Goal: Task Accomplishment & Management: Manage account settings

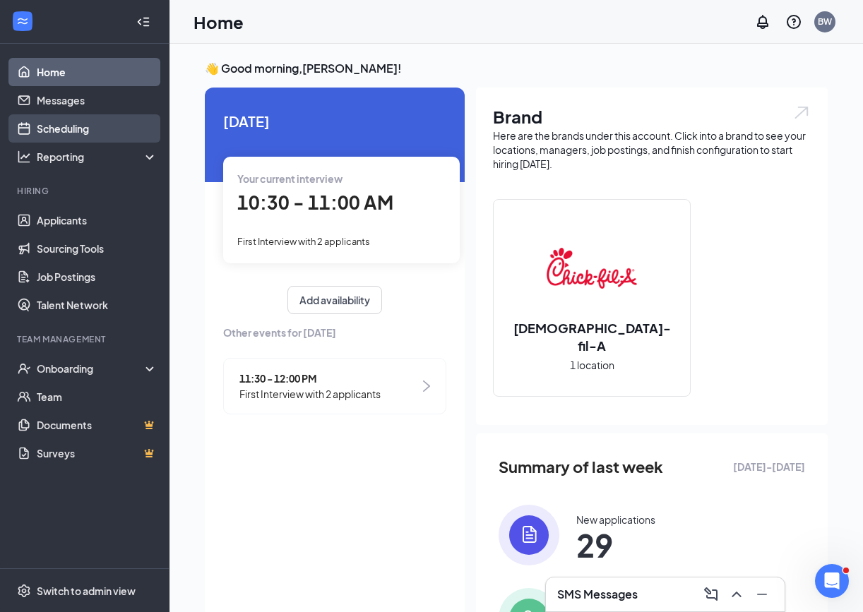
click at [66, 129] on link "Scheduling" at bounding box center [97, 128] width 121 height 28
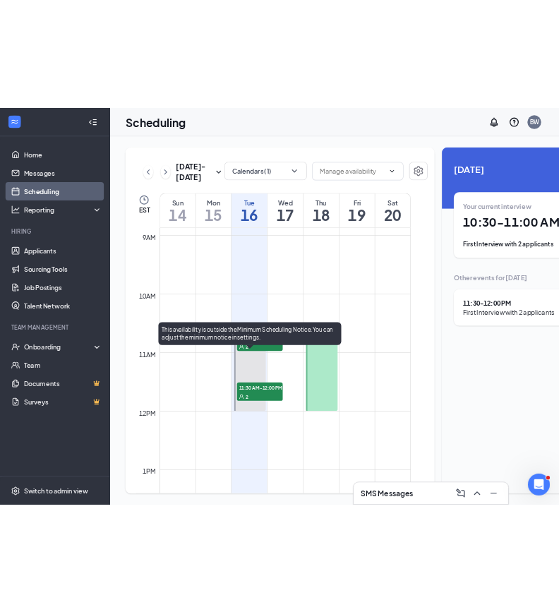
scroll to position [803, 0]
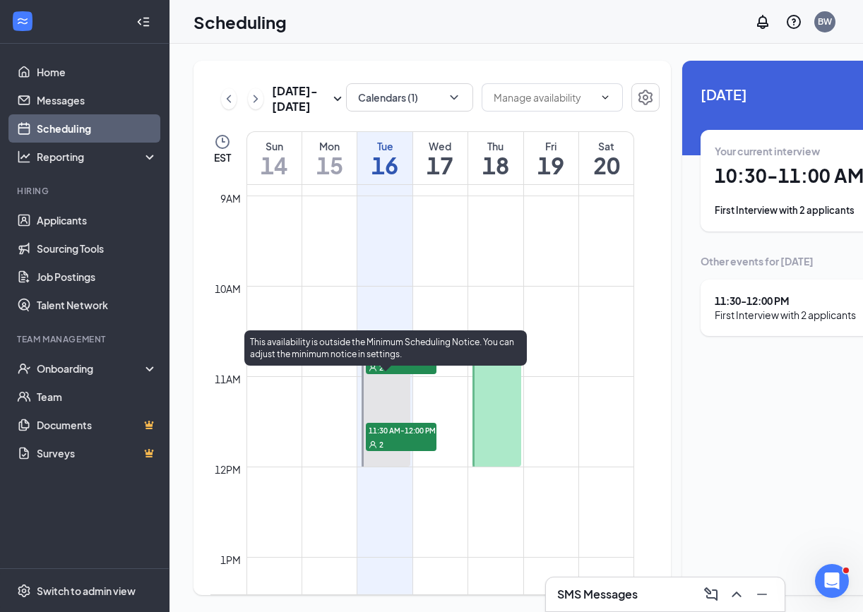
click at [406, 360] on span "10:30-11:00 AM" at bounding box center [401, 353] width 71 height 14
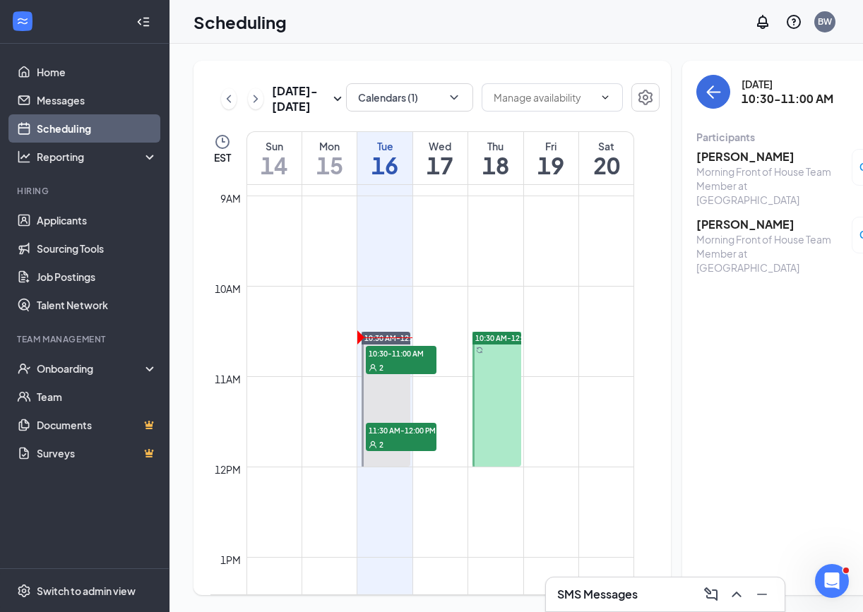
click at [729, 217] on h3 "[PERSON_NAME]" at bounding box center [771, 225] width 148 height 16
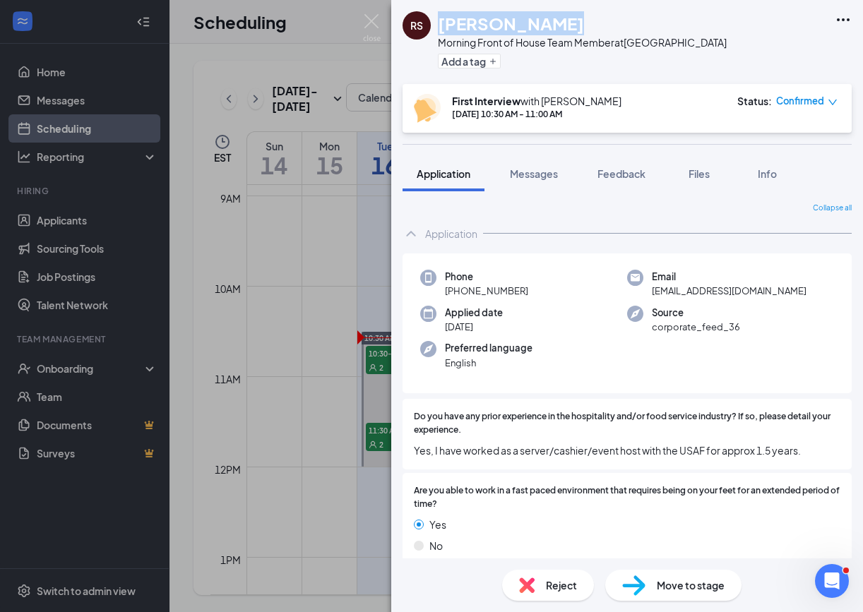
drag, startPoint x: 565, startPoint y: 25, endPoint x: 439, endPoint y: 27, distance: 125.7
click at [439, 27] on div "Riley Salsedo" at bounding box center [582, 23] width 289 height 24
copy h1 "Riley Salsedo"
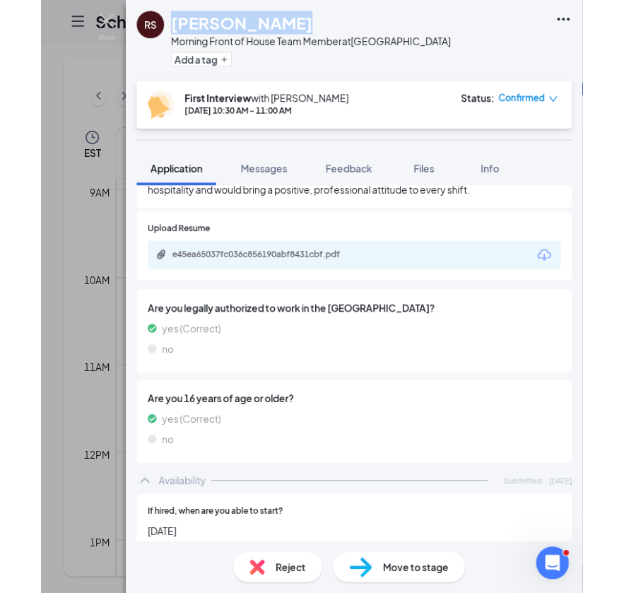
scroll to position [533, 0]
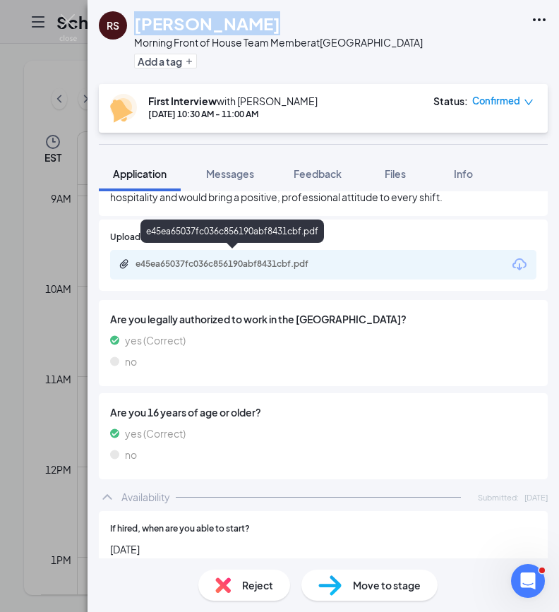
click at [283, 259] on div "e45ea65037fc036c856190abf8431cbf.pdf" at bounding box center [235, 264] width 198 height 11
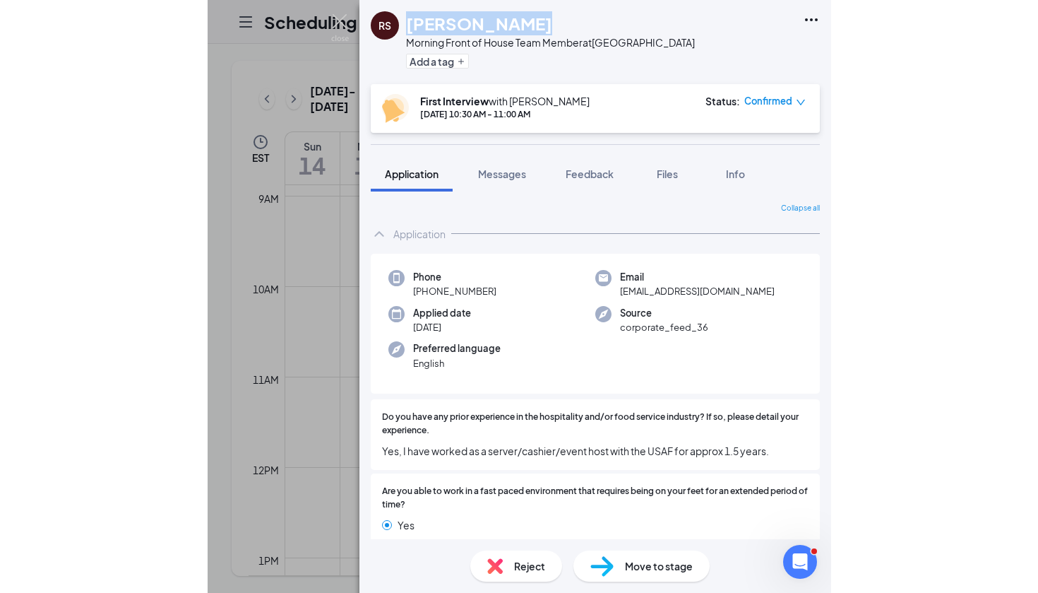
scroll to position [0, 0]
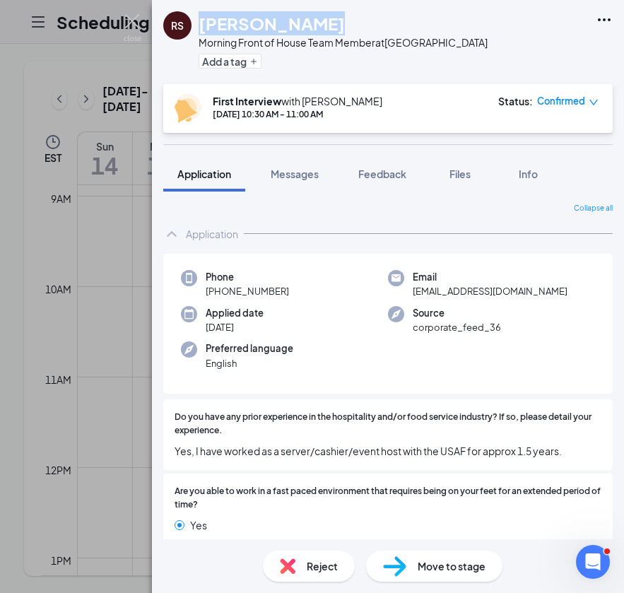
drag, startPoint x: 293, startPoint y: 291, endPoint x: 213, endPoint y: 294, distance: 79.9
click at [213, 294] on div "Phone +1 (808) 342-8834" at bounding box center [284, 284] width 207 height 29
drag, startPoint x: 437, startPoint y: 289, endPoint x: 429, endPoint y: 291, distance: 8.7
click at [469, 326] on span "corporate_feed_36" at bounding box center [457, 327] width 88 height 14
click at [541, 317] on div "Source corporate_feed_36" at bounding box center [491, 320] width 207 height 29
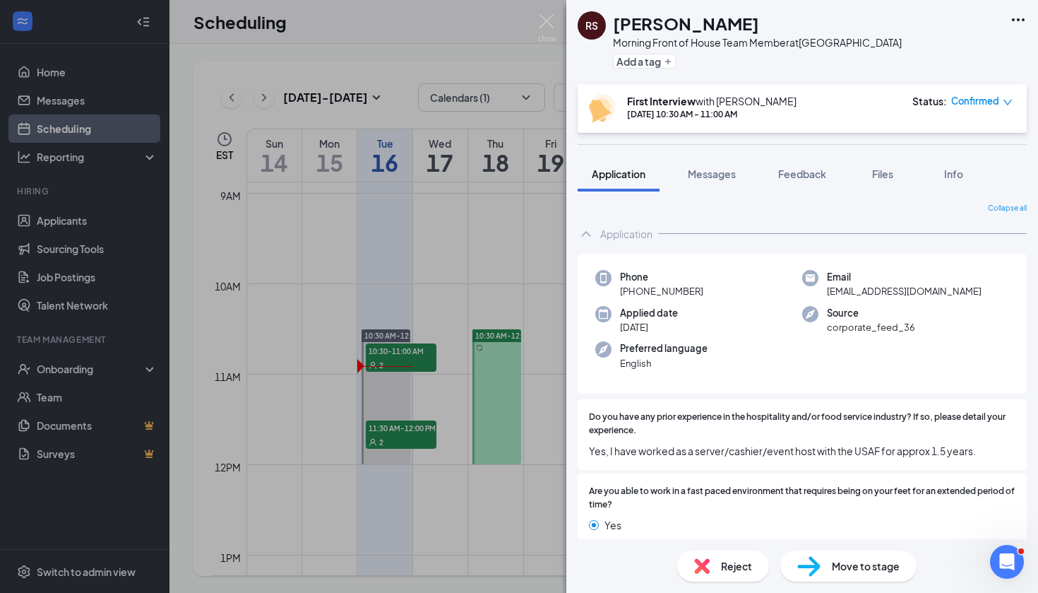
click at [506, 543] on div "[PERSON_NAME] Morning Front of House Team Member at [GEOGRAPHIC_DATA] Add a tag…" at bounding box center [519, 296] width 1038 height 593
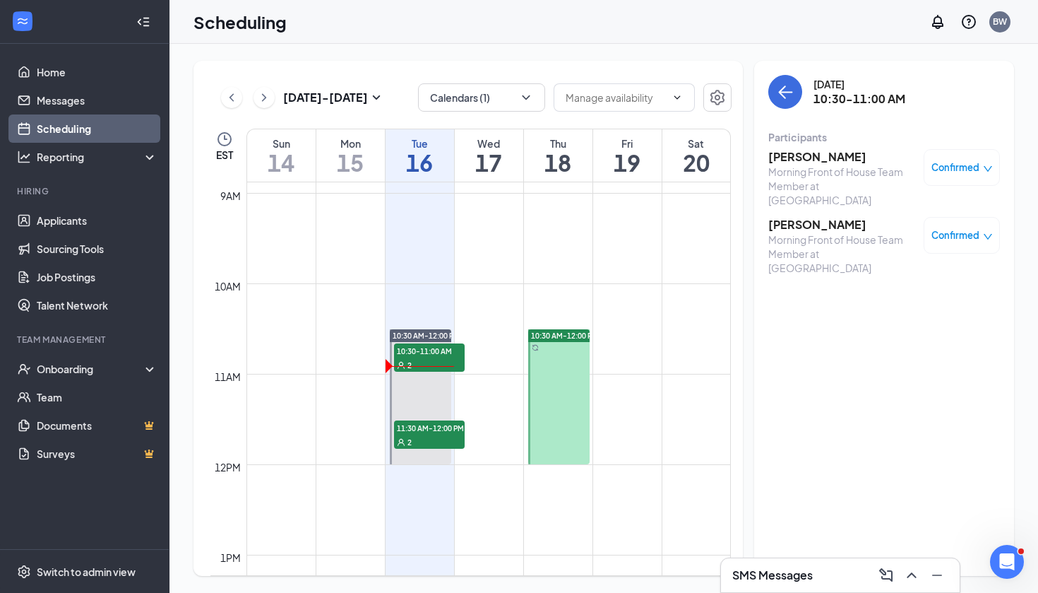
click at [818, 576] on div "SMS Messages" at bounding box center [841, 575] width 216 height 23
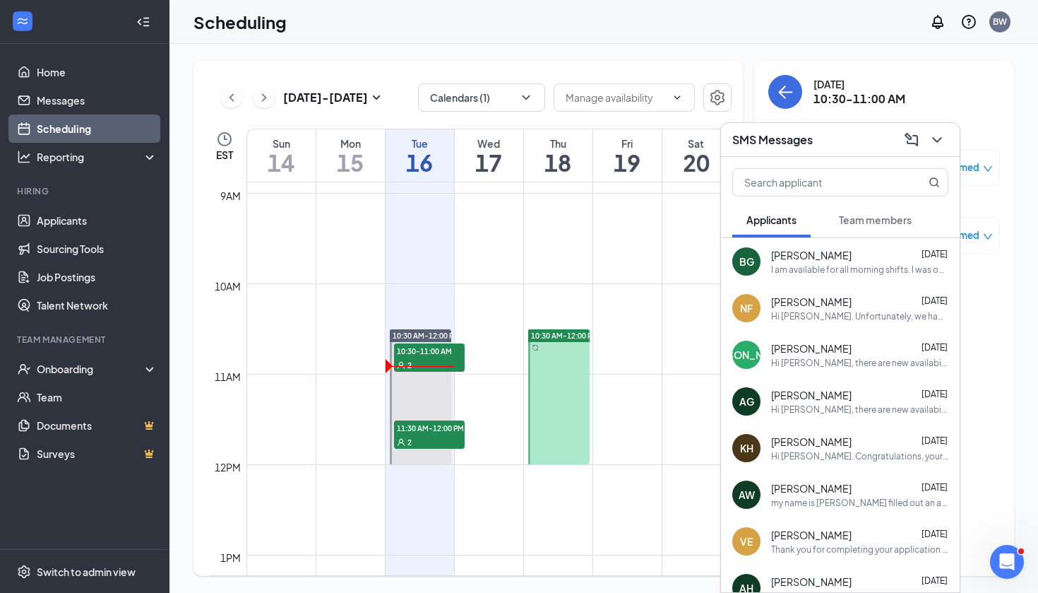
click at [870, 223] on span "Team members" at bounding box center [875, 219] width 73 height 13
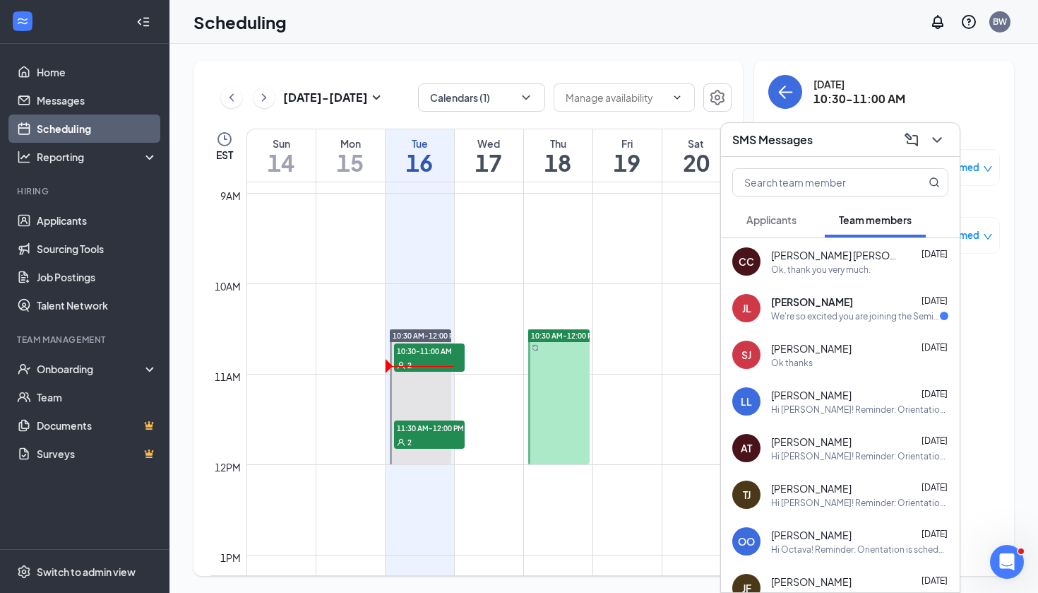
click at [785, 220] on span "Applicants" at bounding box center [772, 219] width 50 height 13
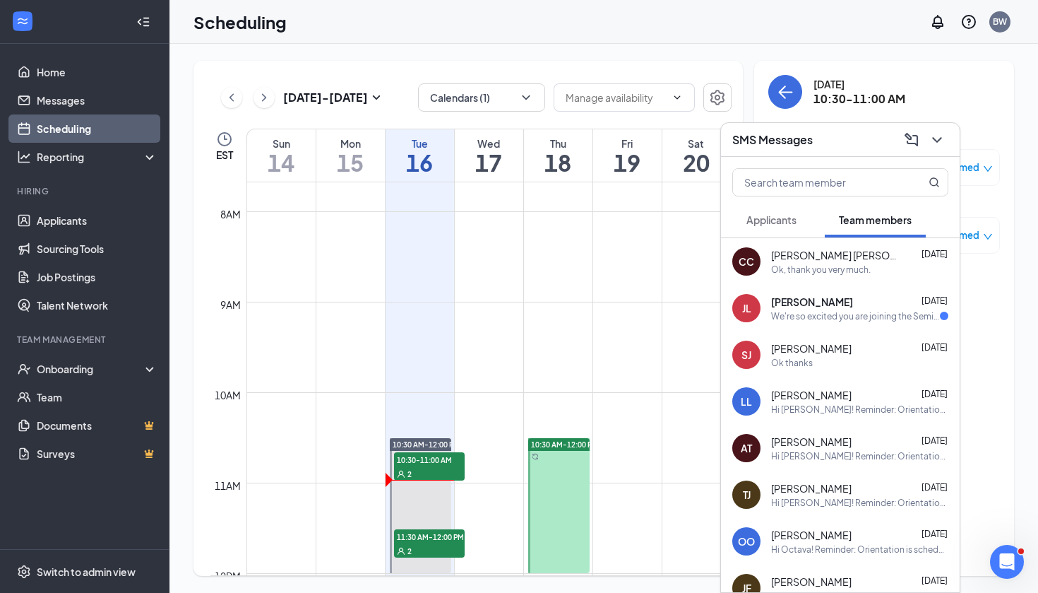
click at [783, 220] on span "Applicants" at bounding box center [772, 219] width 50 height 13
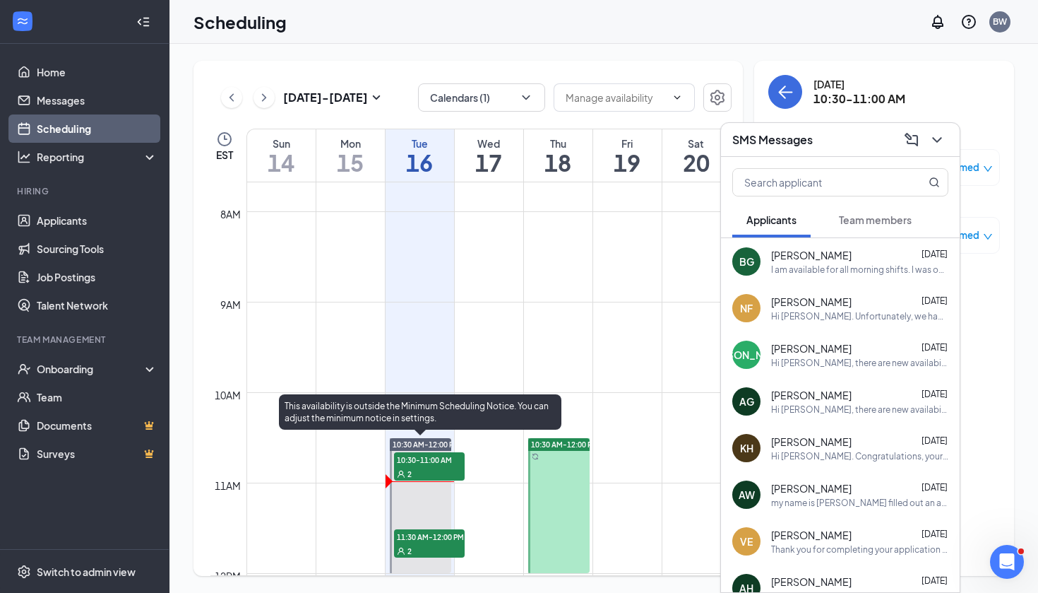
click at [444, 464] on span "10:30-11:00 AM" at bounding box center [429, 459] width 71 height 14
click at [428, 460] on span "10:30-11:00 AM" at bounding box center [429, 459] width 71 height 14
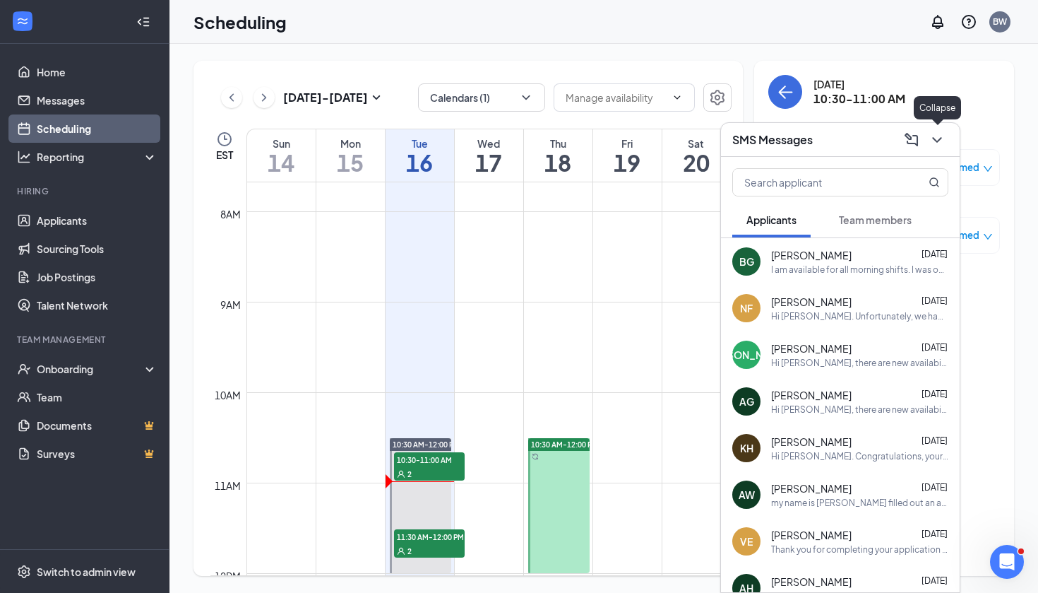
click at [939, 143] on icon "ChevronDown" at bounding box center [937, 139] width 17 height 17
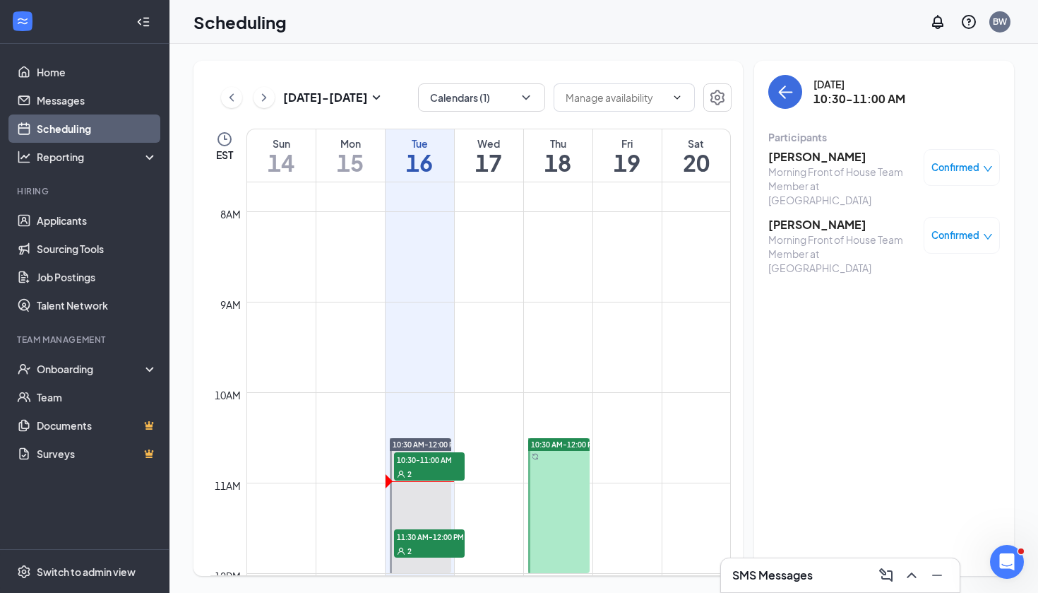
click at [976, 166] on span "Confirmed" at bounding box center [956, 167] width 48 height 14
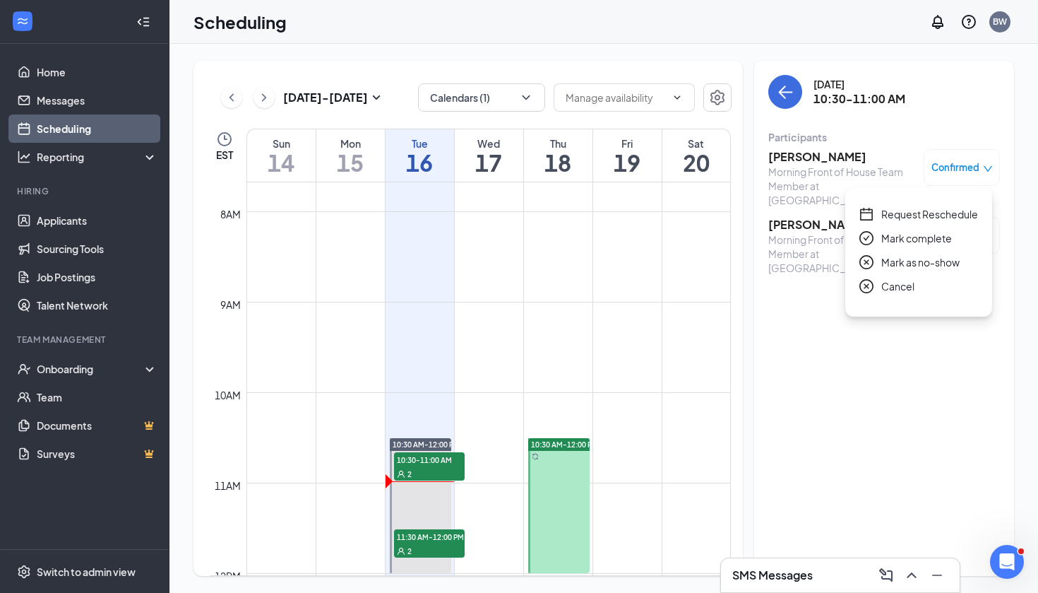
click at [920, 263] on span "Mark as no-show" at bounding box center [921, 262] width 78 height 16
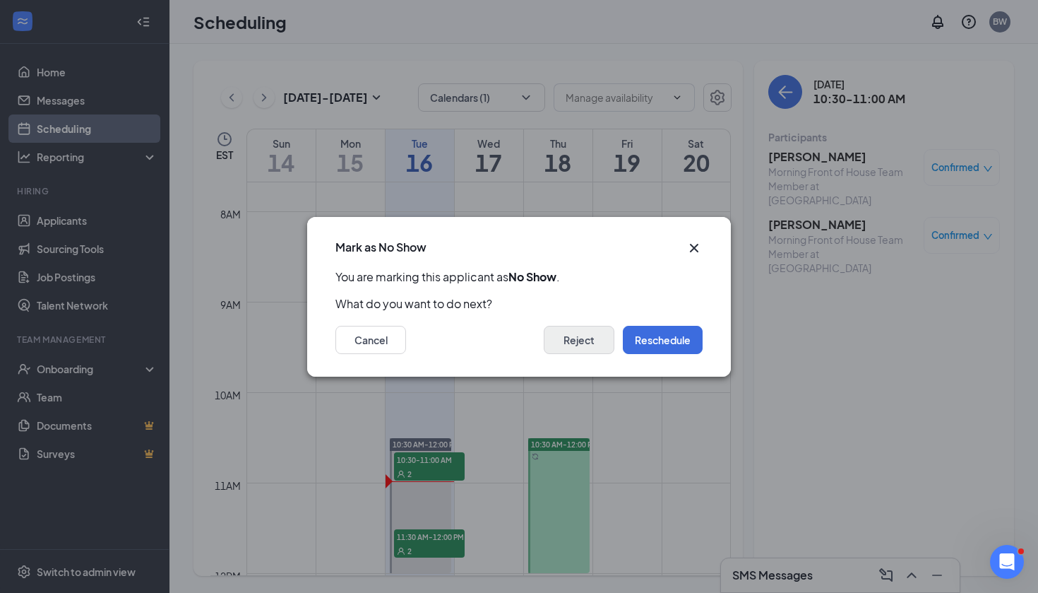
click at [583, 343] on button "Reject" at bounding box center [579, 340] width 71 height 28
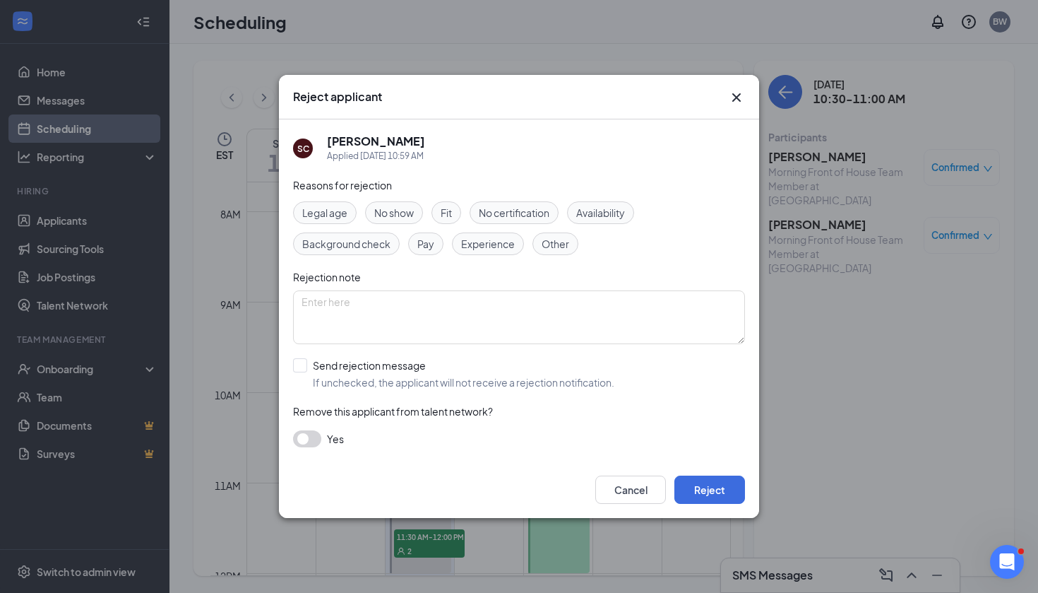
click at [395, 215] on span "No show" at bounding box center [394, 213] width 40 height 16
click at [704, 487] on button "Reject" at bounding box center [710, 489] width 71 height 28
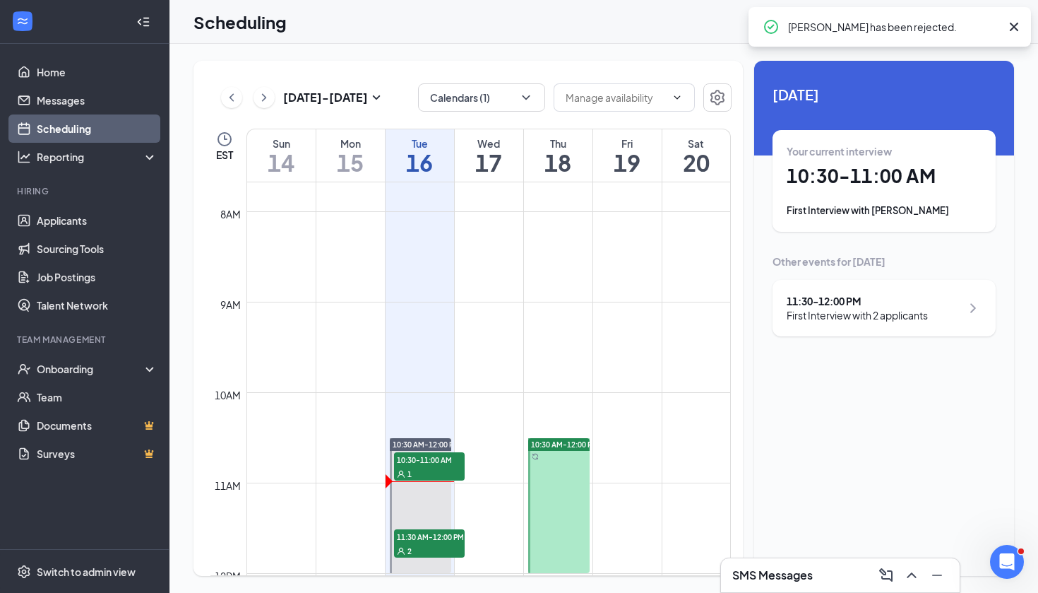
click at [846, 307] on div "11:30 - 12:00 PM" at bounding box center [857, 301] width 141 height 14
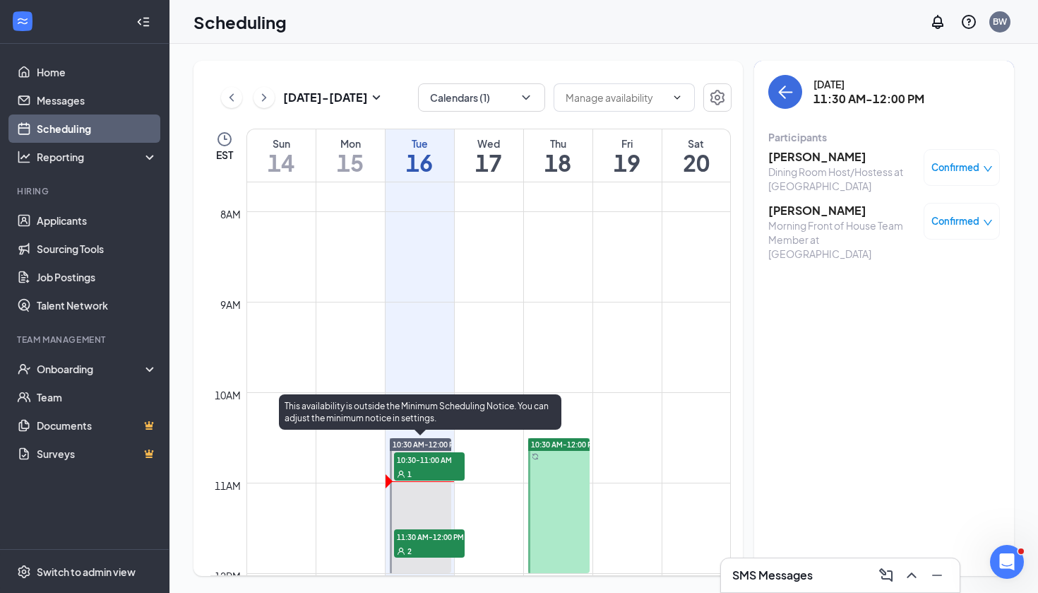
click at [444, 463] on span "10:30-11:00 AM" at bounding box center [429, 459] width 71 height 14
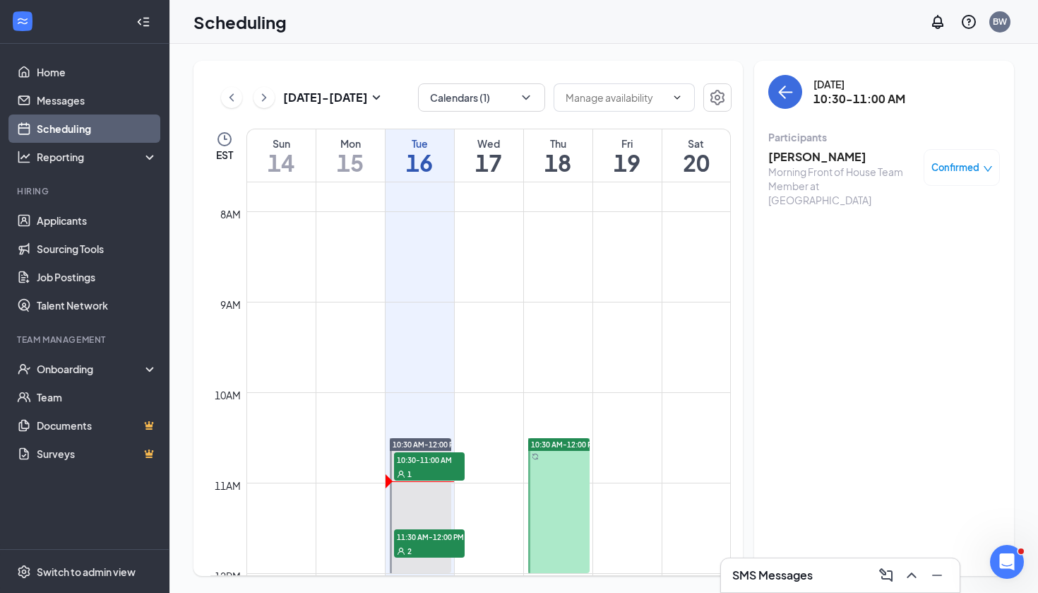
click at [829, 160] on h3 "[PERSON_NAME]" at bounding box center [843, 157] width 148 height 16
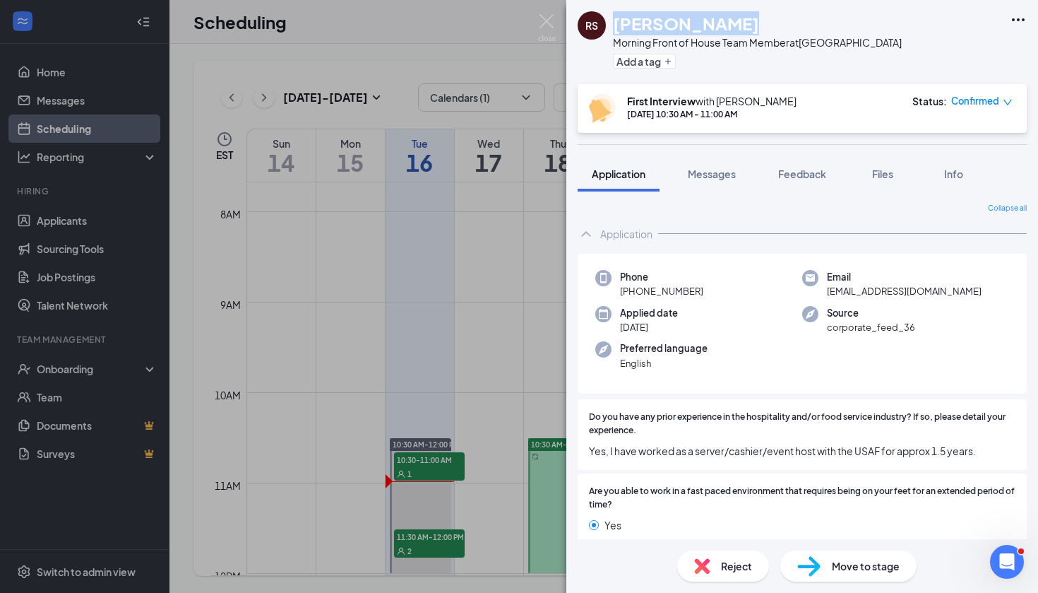
drag, startPoint x: 728, startPoint y: 27, endPoint x: 615, endPoint y: 28, distance: 113.0
click at [615, 28] on div "[PERSON_NAME]" at bounding box center [757, 23] width 289 height 24
copy h1 "[PERSON_NAME]"
click at [1017, 20] on icon "Ellipses" at bounding box center [1018, 19] width 13 height 3
click at [791, 25] on div "[PERSON_NAME]" at bounding box center [757, 23] width 289 height 24
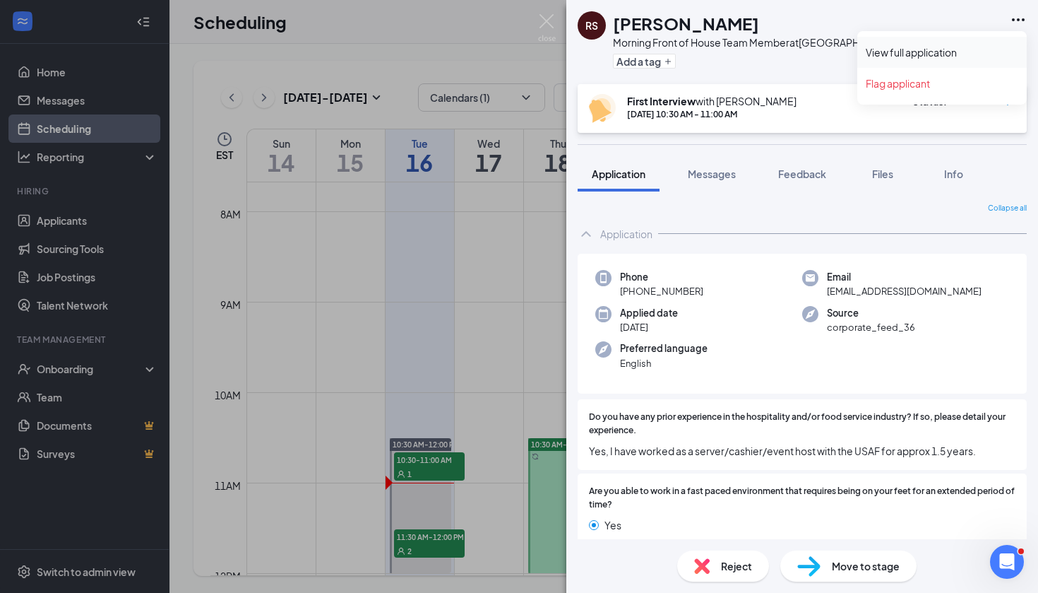
click at [911, 59] on link "View full application" at bounding box center [942, 52] width 153 height 14
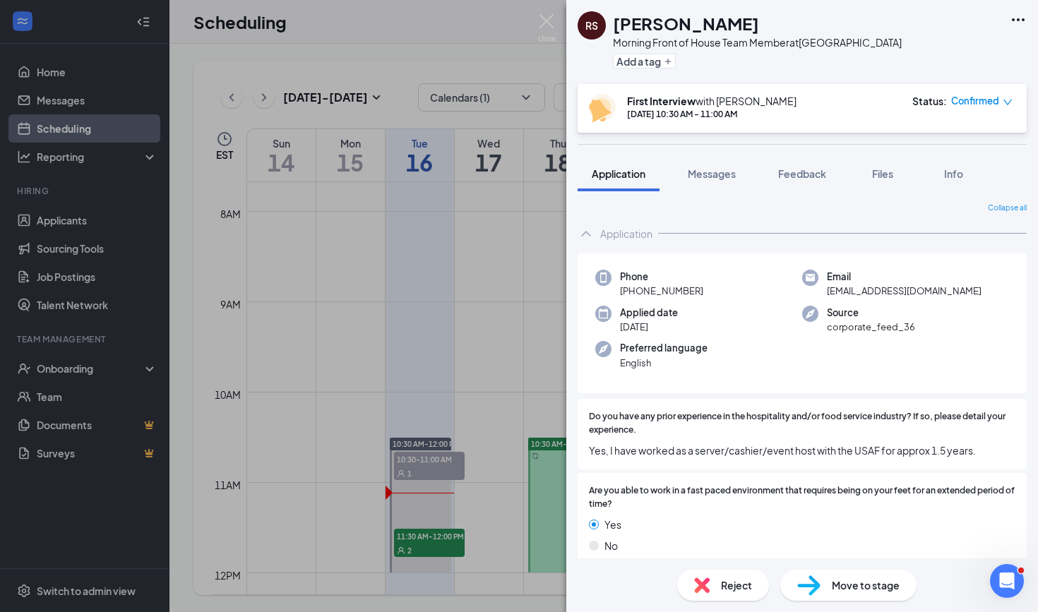
click at [463, 361] on div "[PERSON_NAME] Morning Front of House Team Member at [GEOGRAPHIC_DATA] Add a tag…" at bounding box center [519, 306] width 1038 height 612
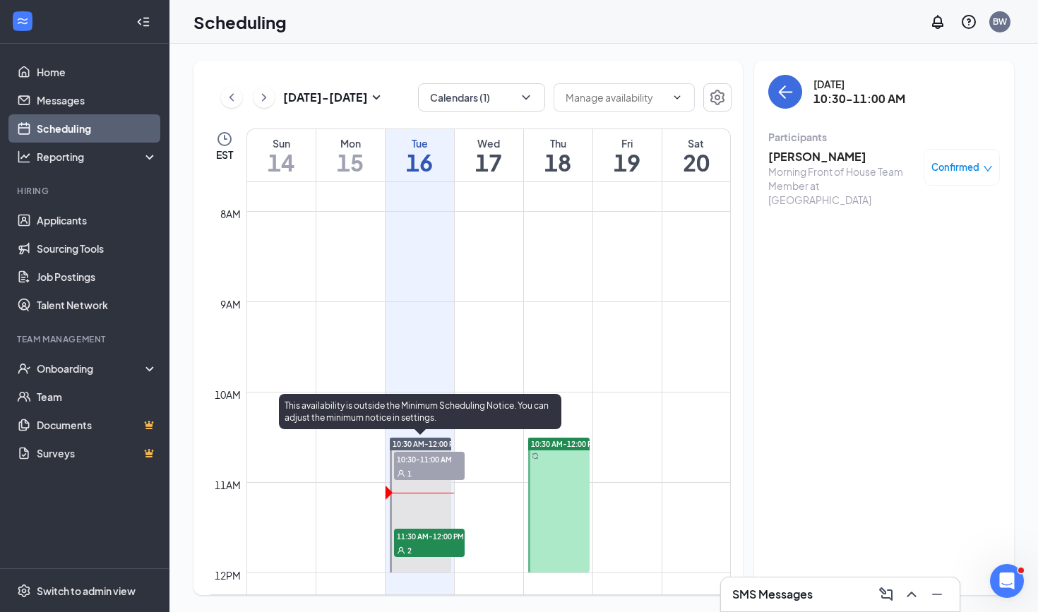
click at [431, 547] on div "2" at bounding box center [429, 550] width 71 height 14
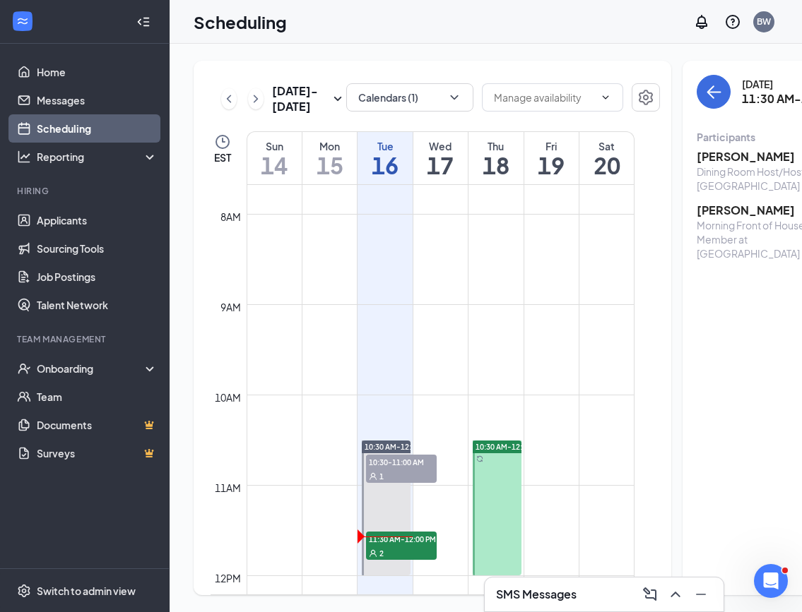
click at [714, 209] on h3 "[PERSON_NAME]" at bounding box center [771, 211] width 148 height 16
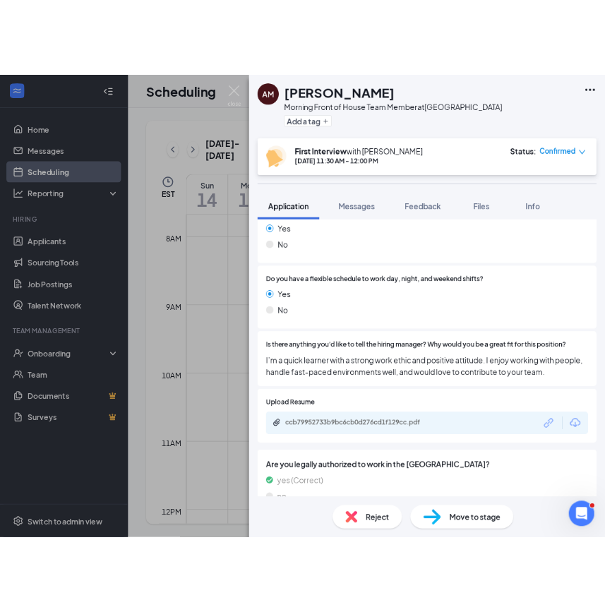
scroll to position [367, 0]
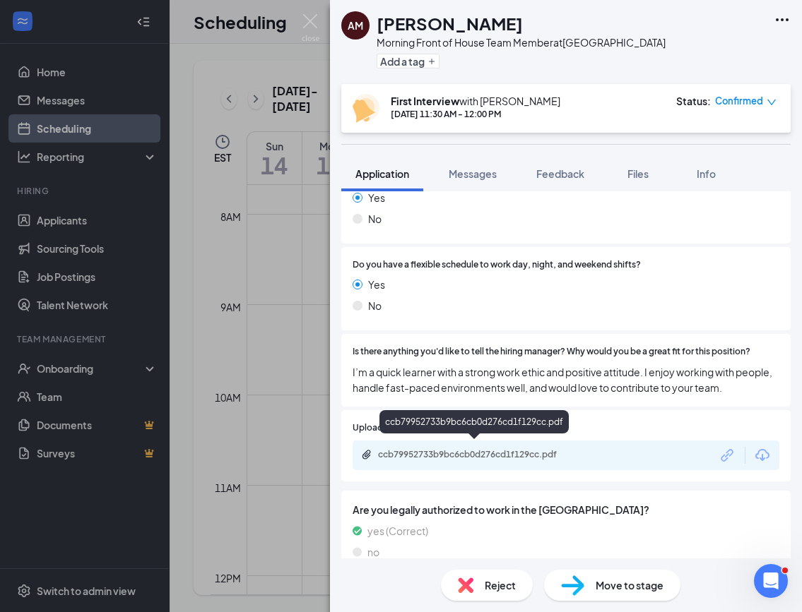
click at [478, 449] on div "ccb79952733b9bc6cb0d276cd1f129cc.pdf" at bounding box center [477, 454] width 198 height 11
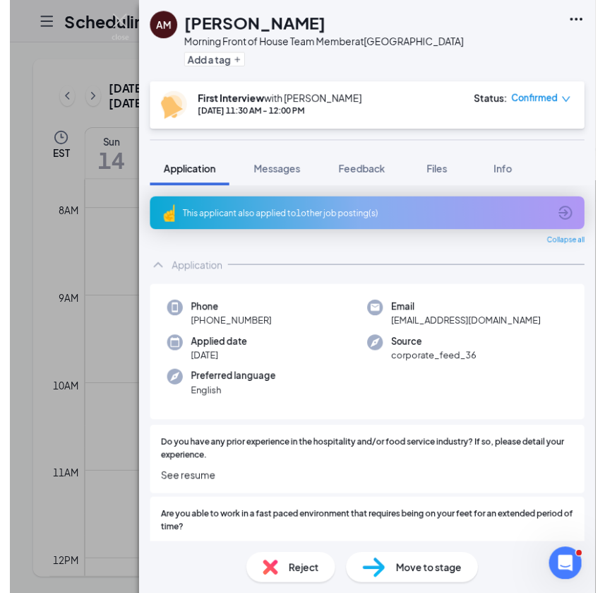
scroll to position [0, 0]
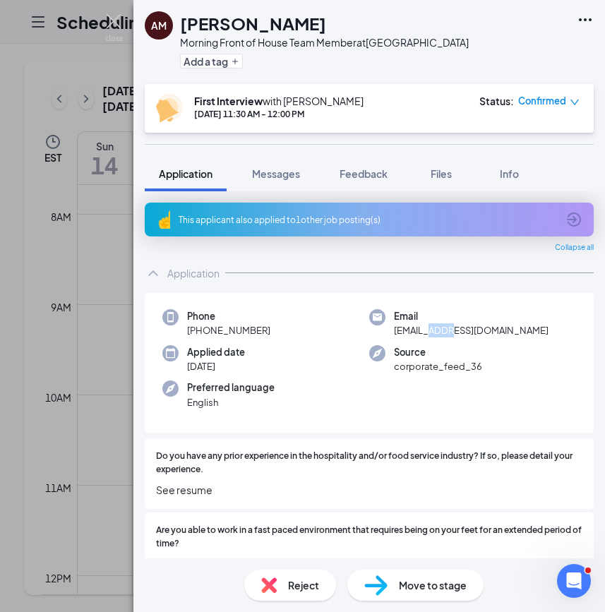
drag, startPoint x: 430, startPoint y: 332, endPoint x: 451, endPoint y: 332, distance: 21.2
click at [451, 332] on span "[EMAIL_ADDRESS][DOMAIN_NAME]" at bounding box center [471, 331] width 155 height 14
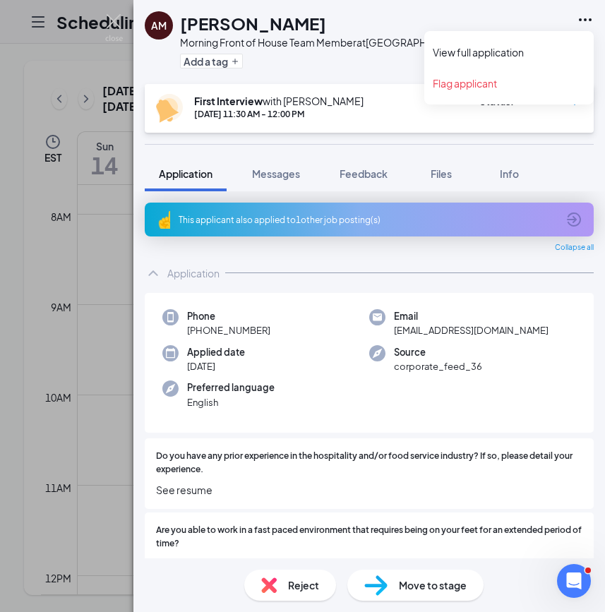
click at [588, 22] on icon "Ellipses" at bounding box center [585, 19] width 17 height 17
click at [504, 49] on link "View full application" at bounding box center [509, 52] width 153 height 14
